Goal: Download file/media

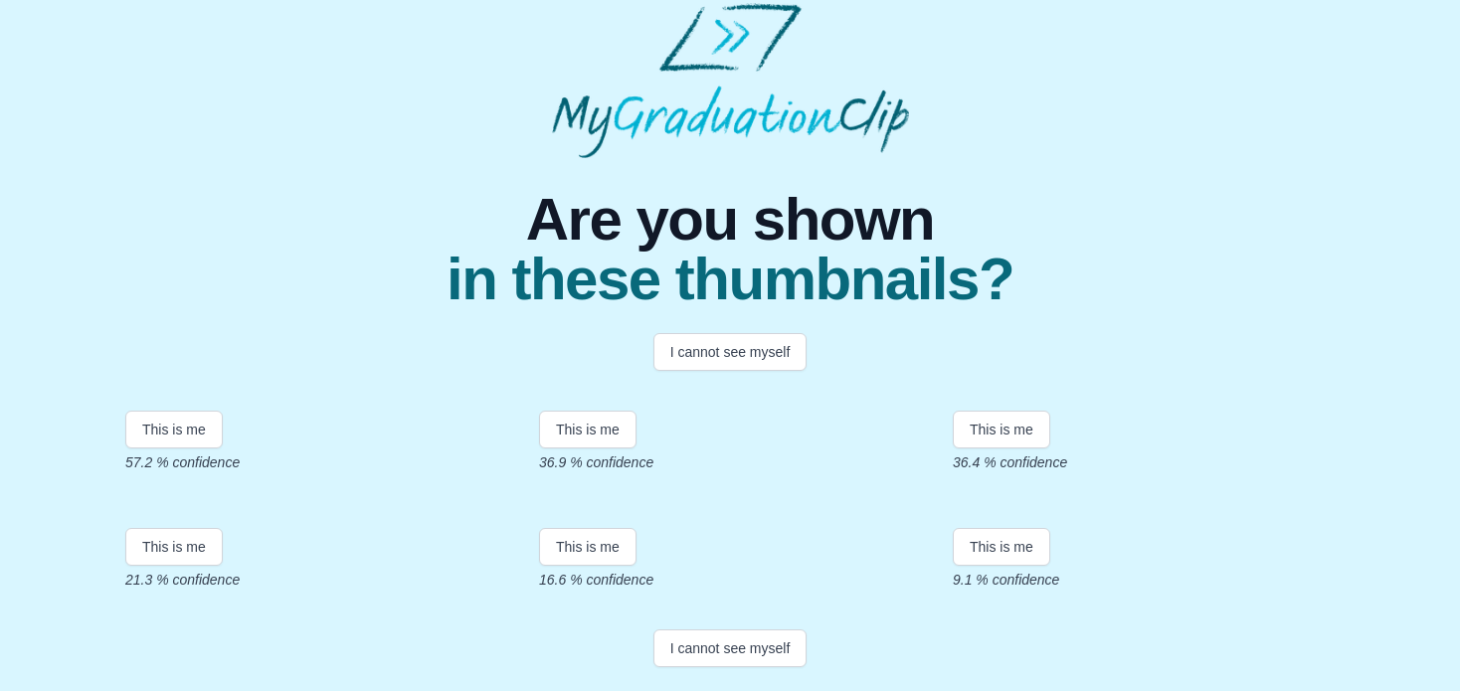
scroll to position [223, 0]
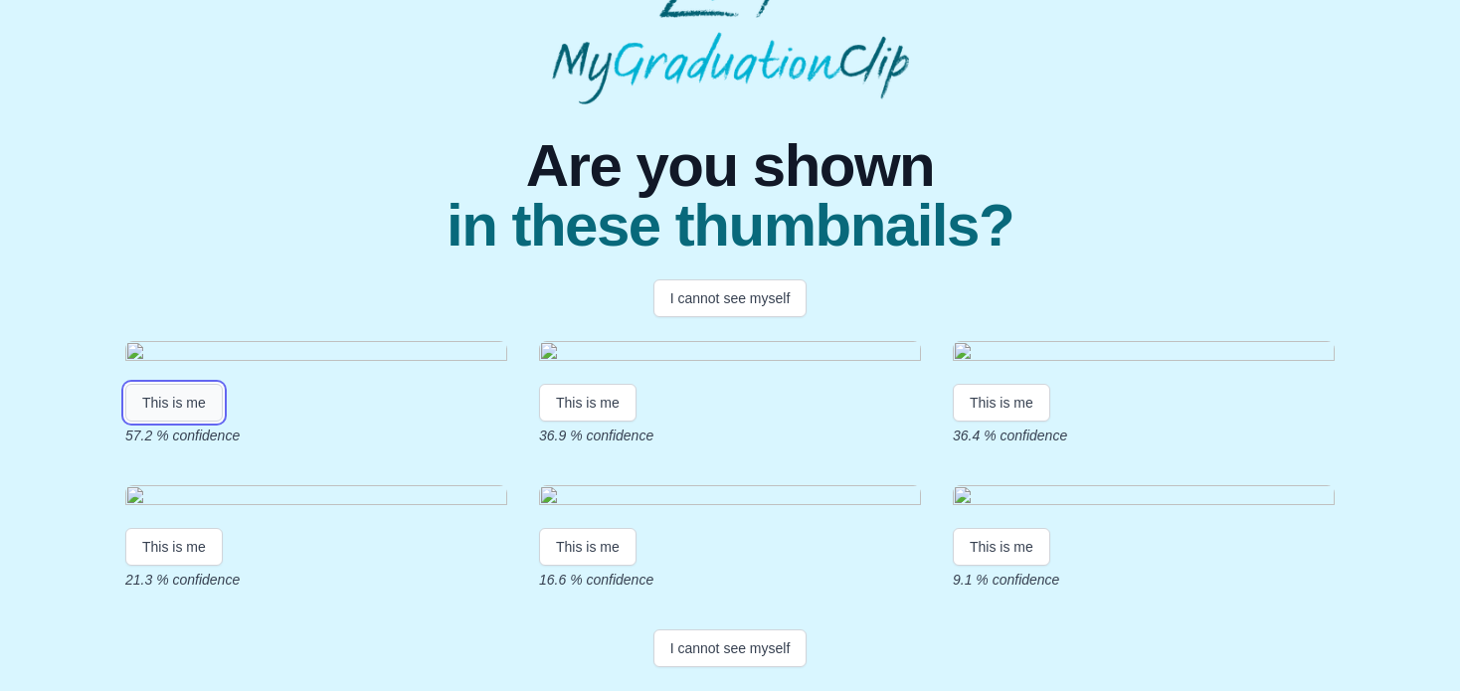
click at [186, 422] on button "This is me" at bounding box center [173, 403] width 97 height 38
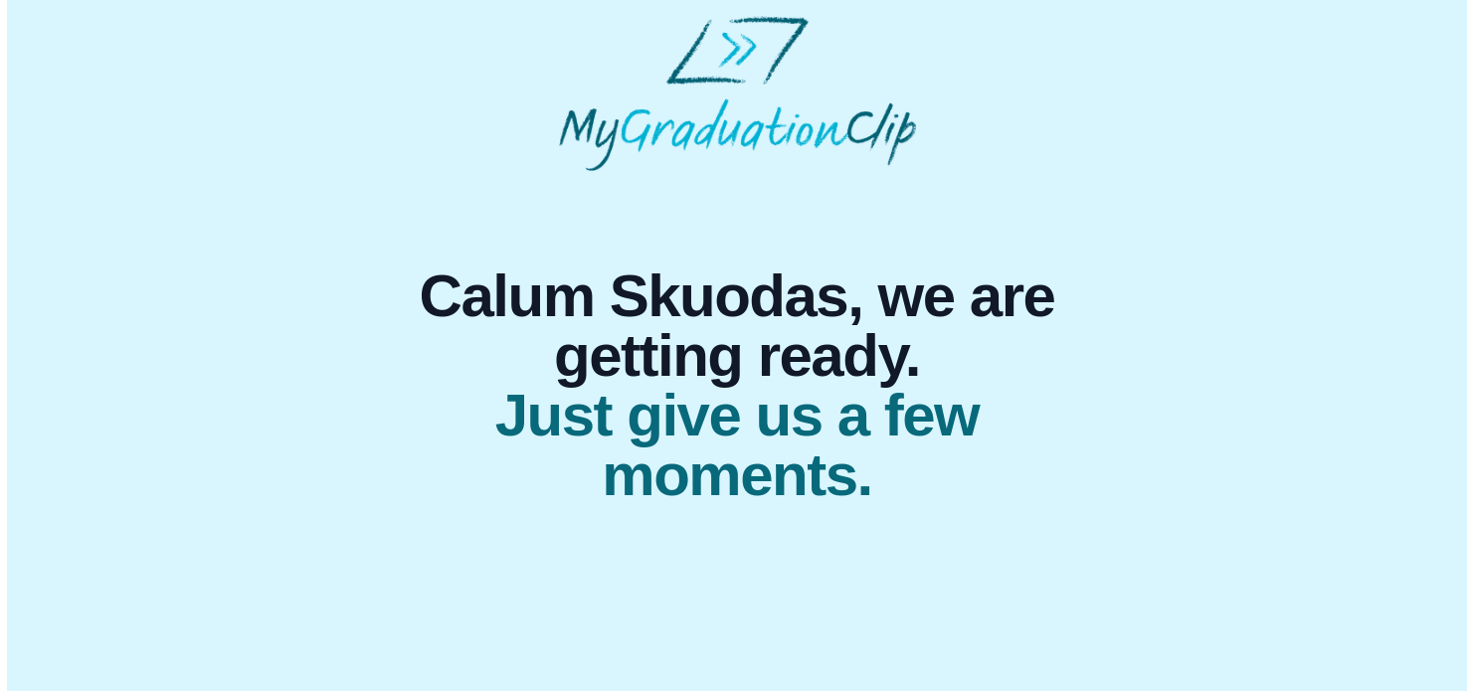
scroll to position [0, 0]
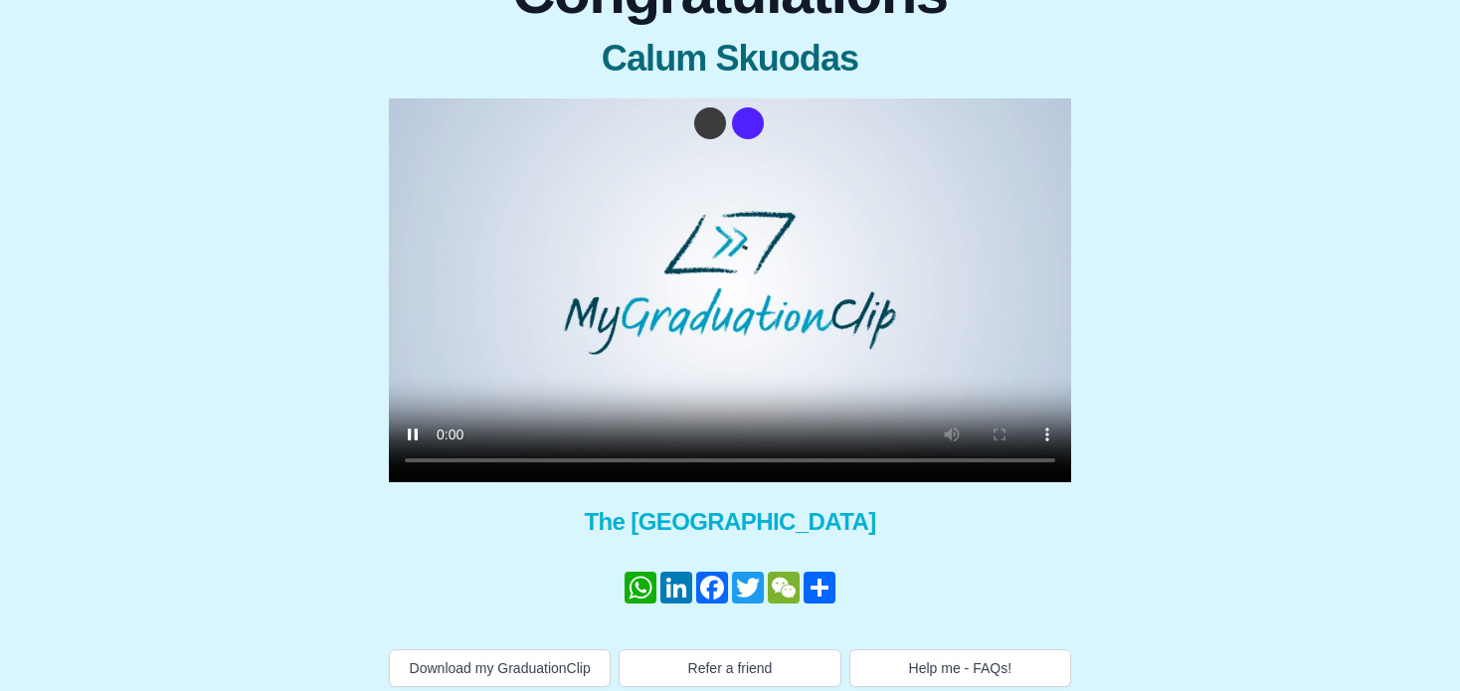
scroll to position [235, 0]
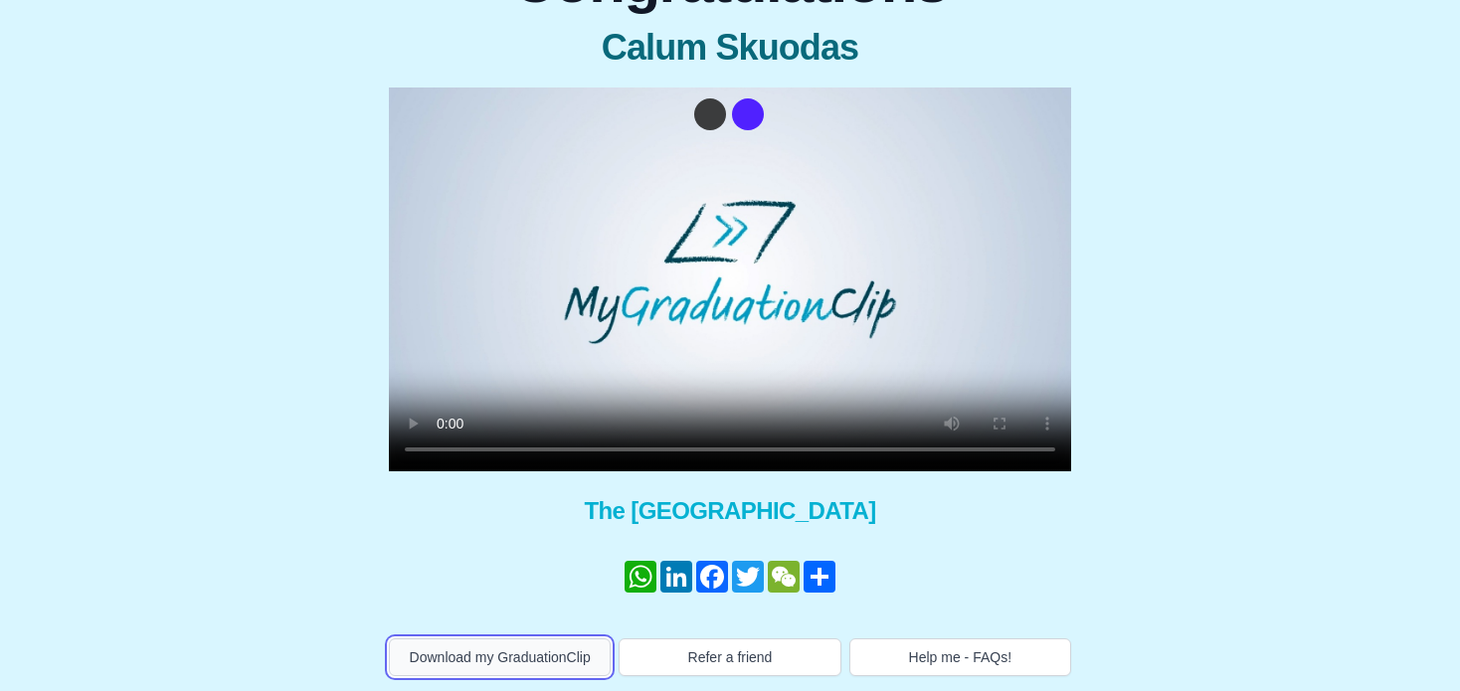
click at [508, 659] on button "Download my GraduationClip" at bounding box center [500, 657] width 222 height 38
click at [620, 330] on video at bounding box center [730, 280] width 682 height 384
click at [697, 213] on video at bounding box center [730, 280] width 682 height 384
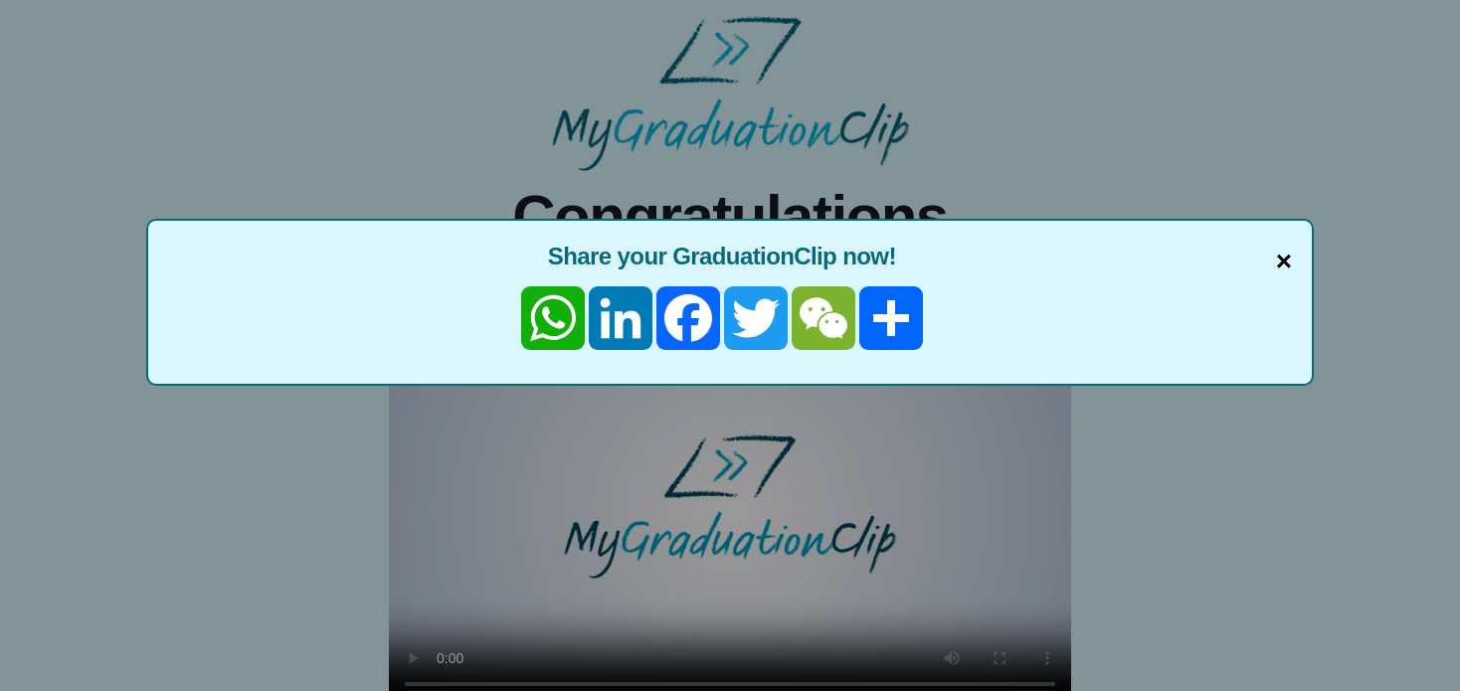
click at [1276, 276] on span "×" at bounding box center [1284, 262] width 16 height 42
